Goal: Transaction & Acquisition: Purchase product/service

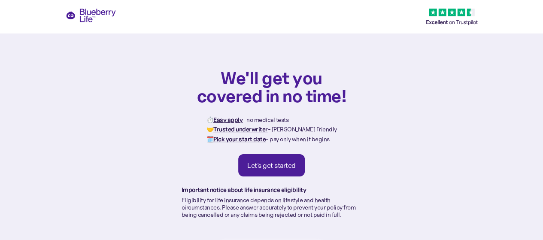
click at [272, 161] on div "Let's get started" at bounding box center [271, 165] width 48 height 9
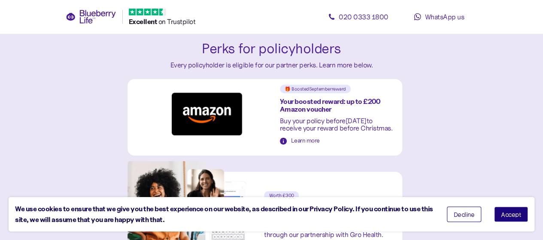
scroll to position [289, 0]
